Goal: Navigation & Orientation: Find specific page/section

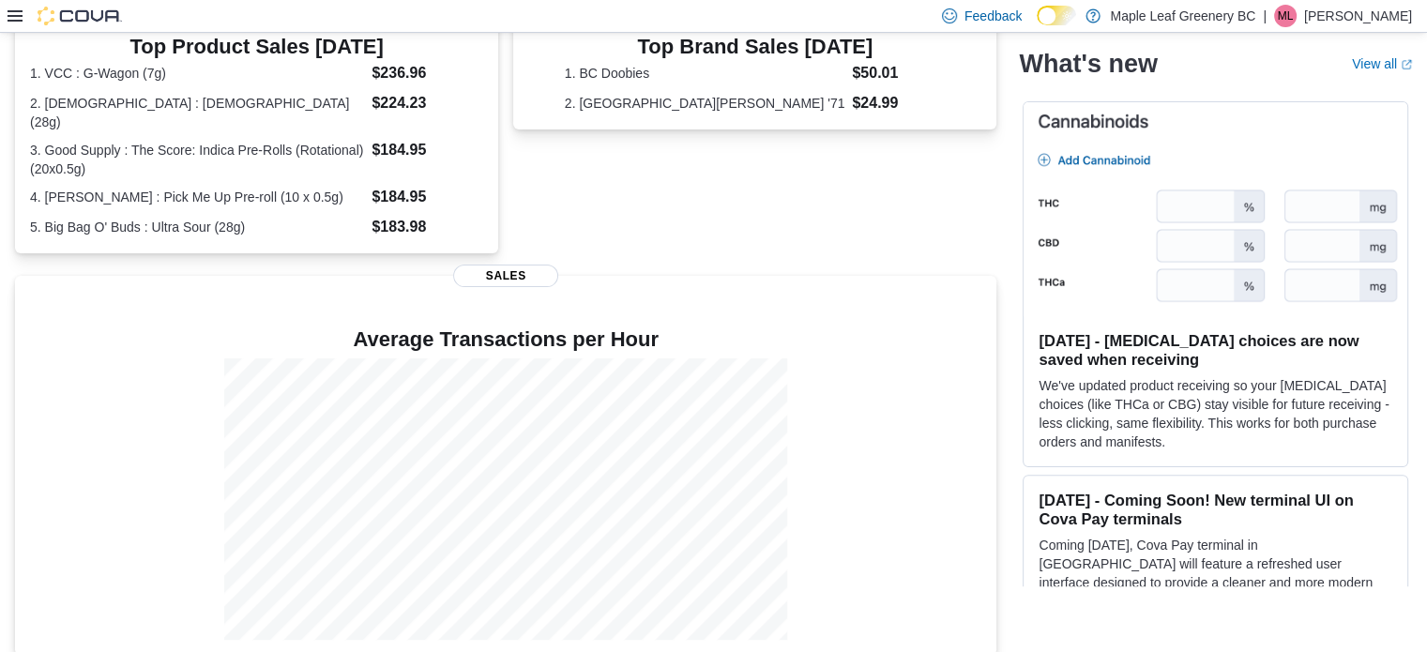
scroll to position [417, 0]
click at [632, 201] on div "Top Brand Sales [DATE] 1. BC Doobies $50.01 2. San [PERSON_NAME] '71 $24.99 Sal…" at bounding box center [754, 132] width 483 height 248
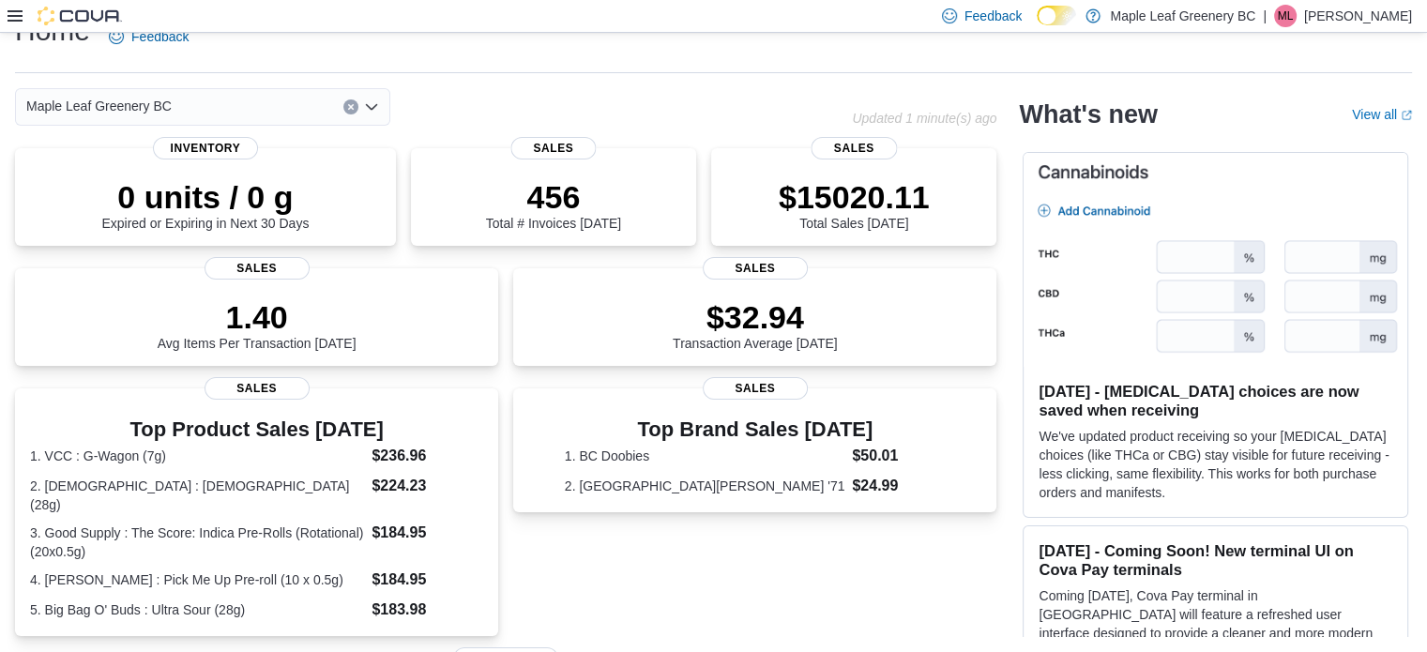
scroll to position [0, 0]
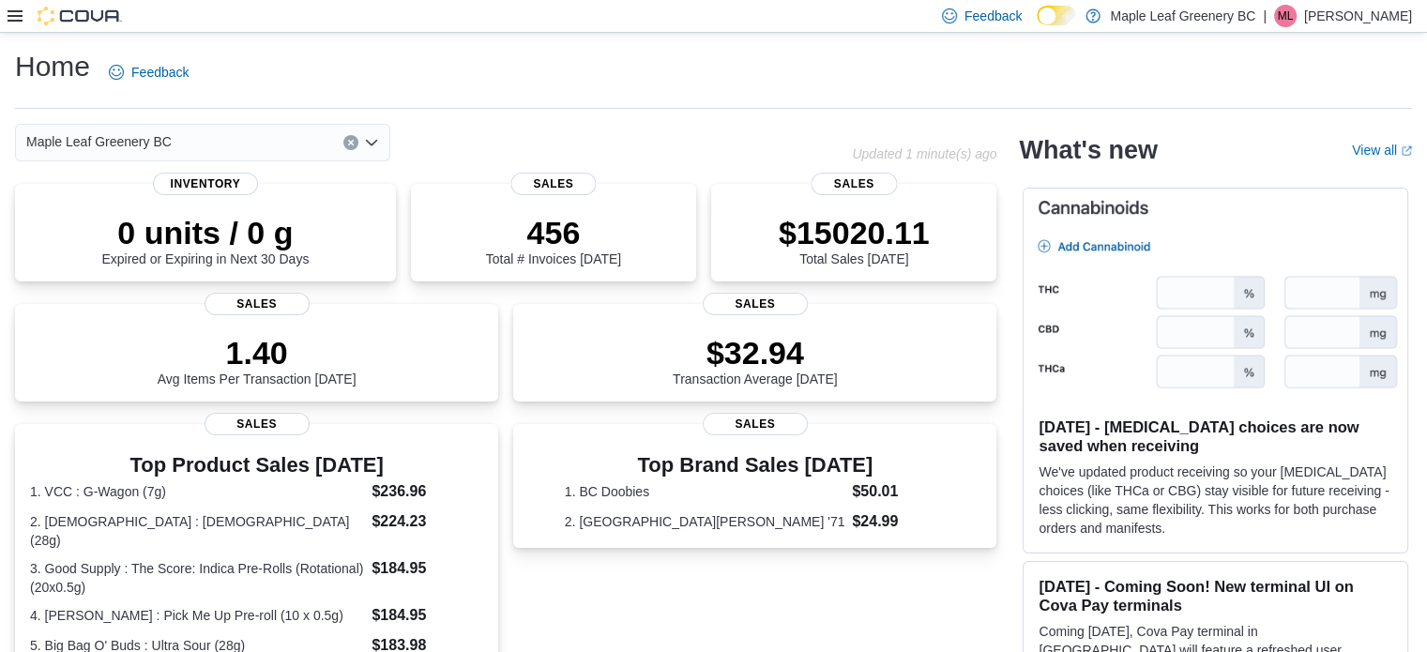
click at [13, 14] on icon at bounding box center [15, 15] width 15 height 15
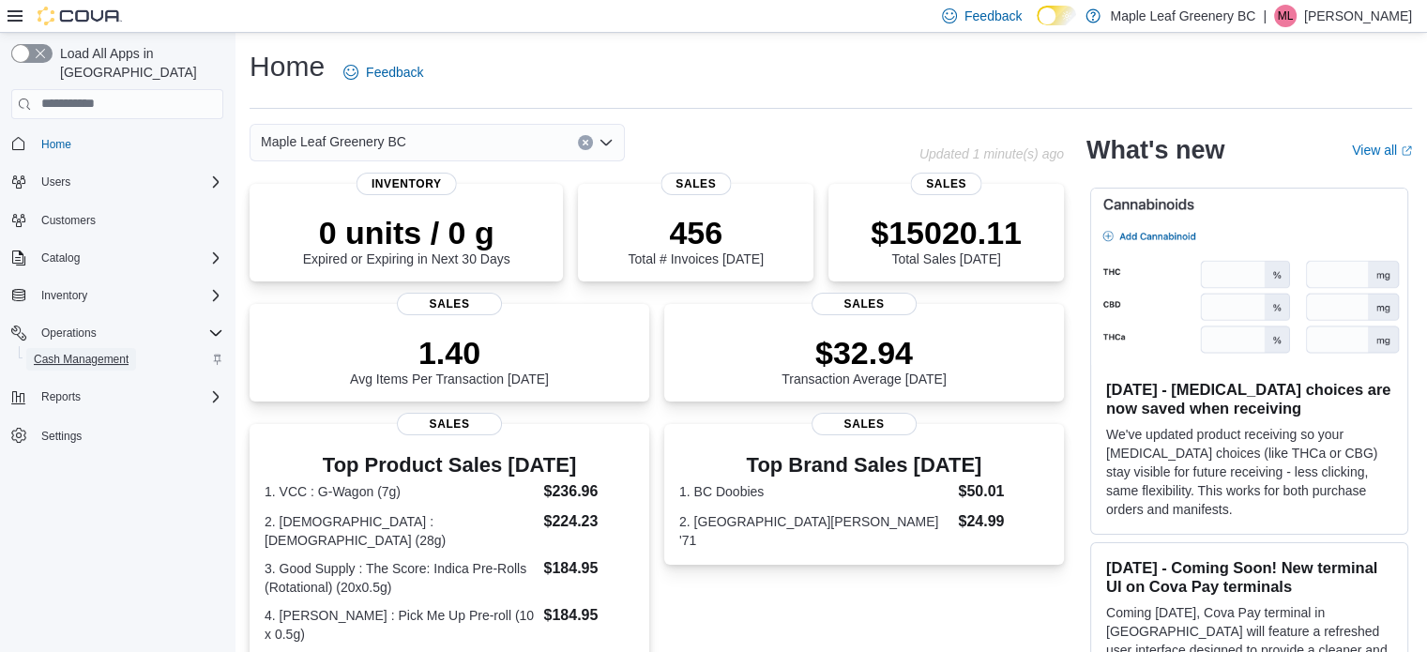
click at [89, 352] on span "Cash Management" at bounding box center [81, 359] width 95 height 15
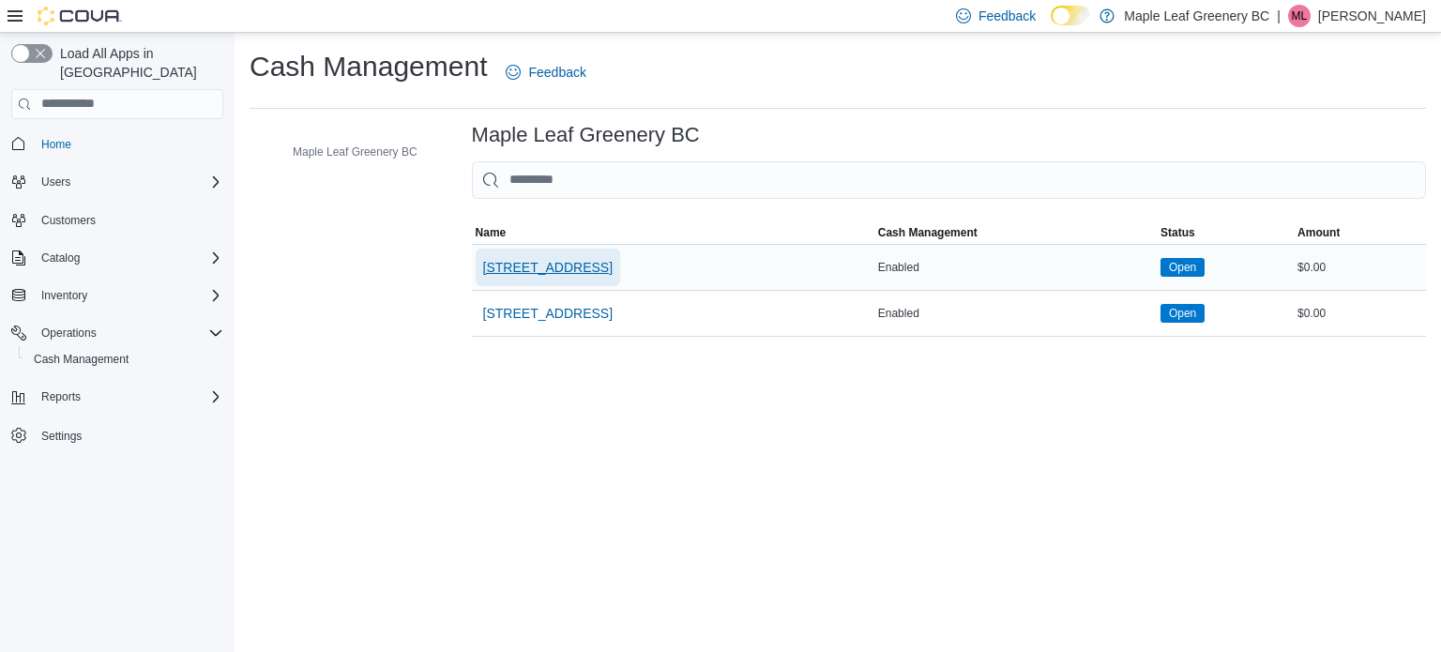
click at [537, 269] on span "[STREET_ADDRESS]" at bounding box center [547, 267] width 129 height 19
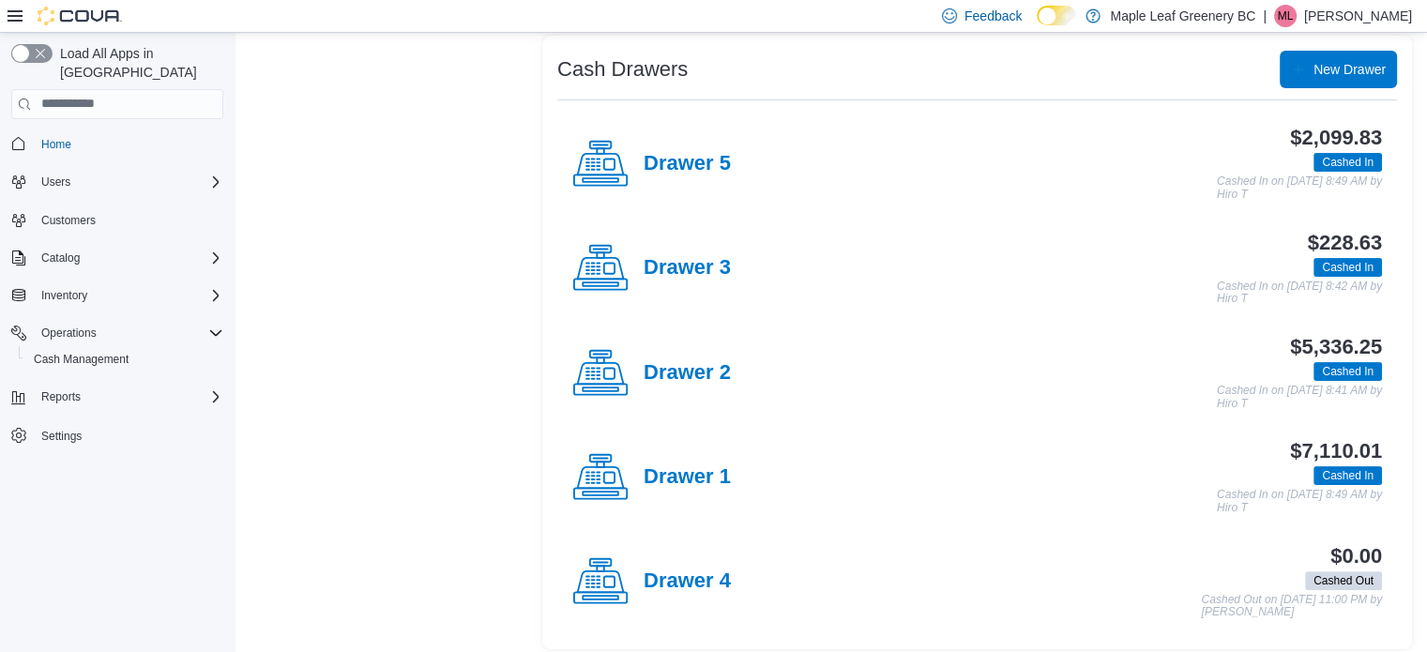
scroll to position [372, 0]
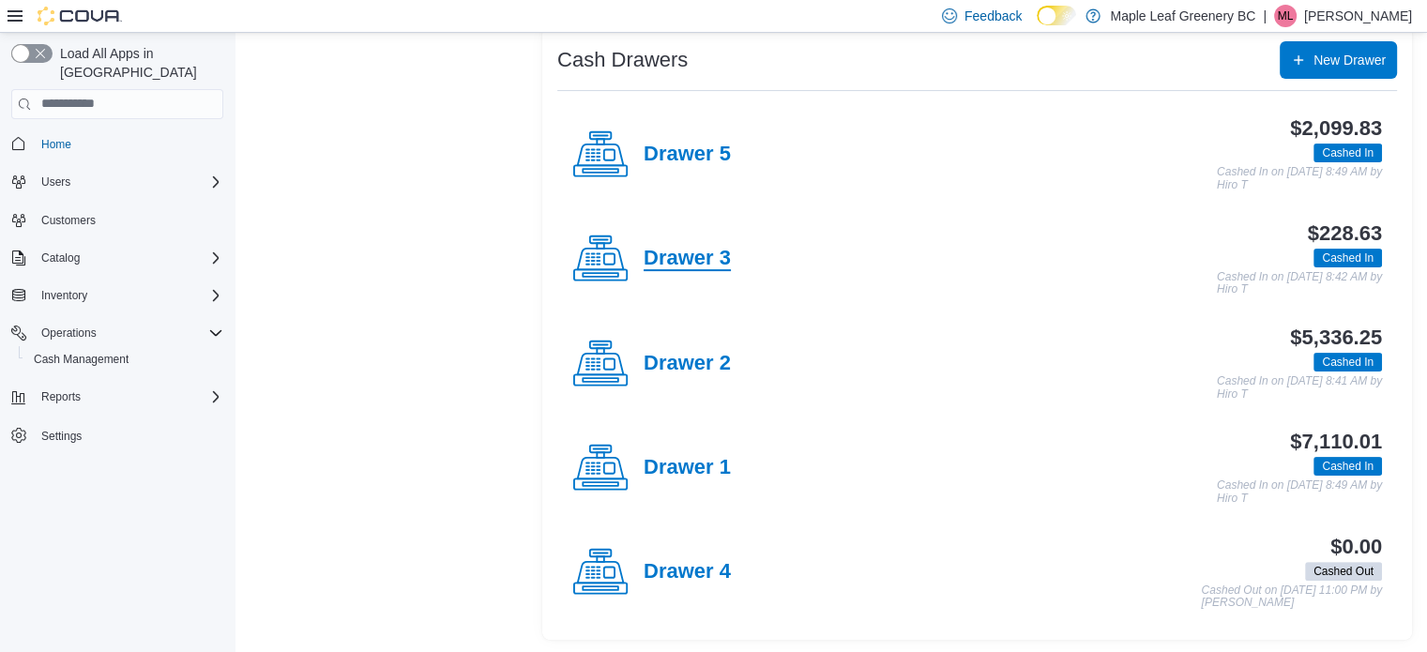
click at [690, 251] on h4 "Drawer 3" at bounding box center [687, 259] width 87 height 24
